Goal: Task Accomplishment & Management: Check status

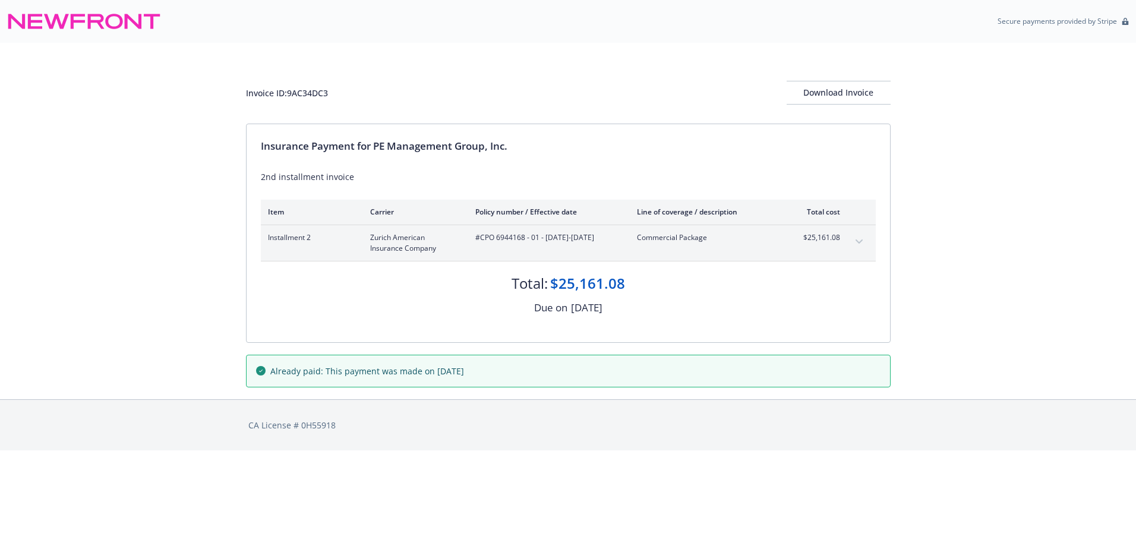
click at [183, 347] on div "Invoice ID: 9AC34DC3 Download Invoice Insurance Payment for PE Management Group…" at bounding box center [568, 221] width 1136 height 356
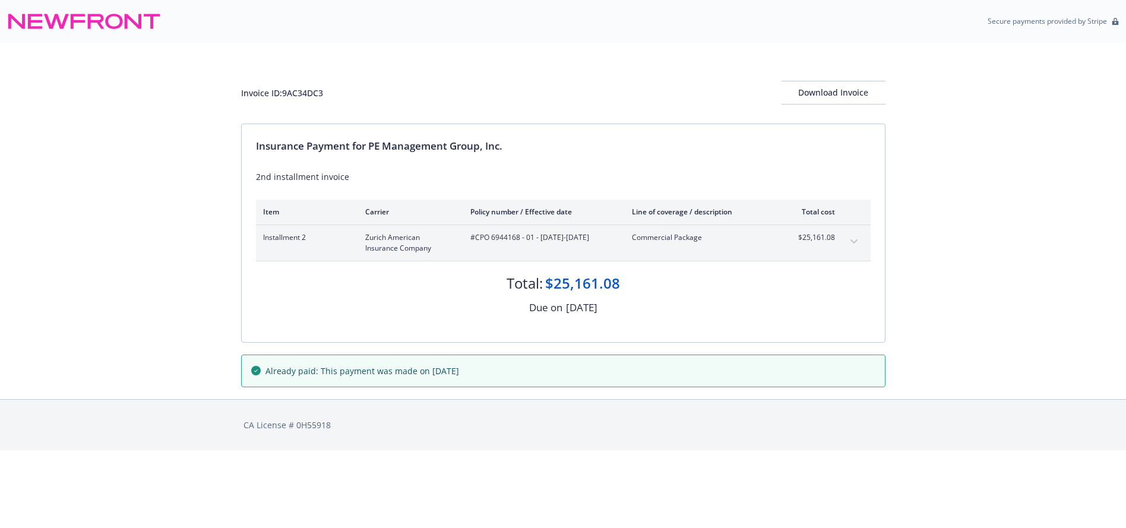
click at [501, 89] on div "Invoice ID: 9AC34DC3 Download Invoice" at bounding box center [563, 93] width 644 height 24
